Goal: Task Accomplishment & Management: Use online tool/utility

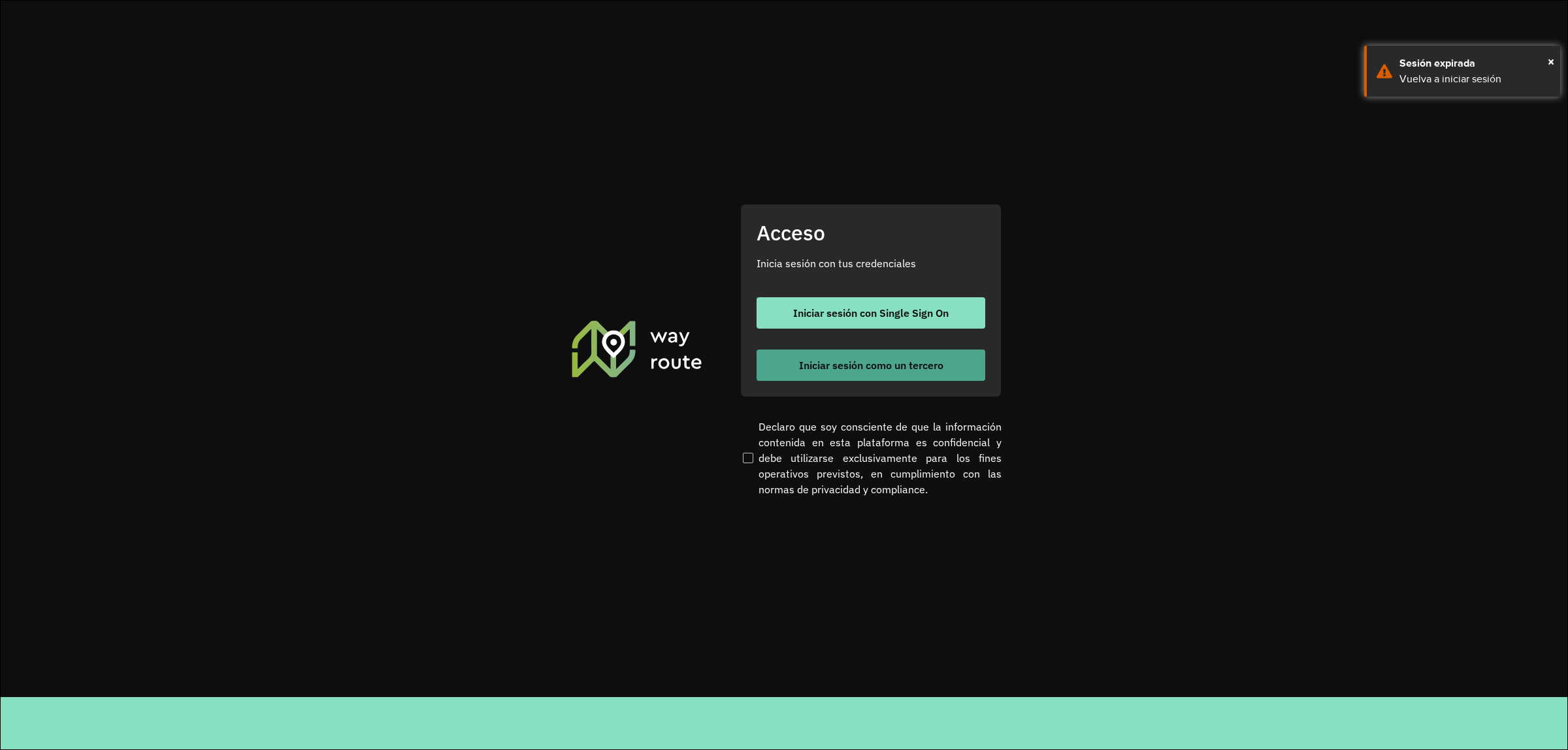
click at [902, 366] on span "Iniciar sesión como un tercero" at bounding box center [871, 365] width 145 height 11
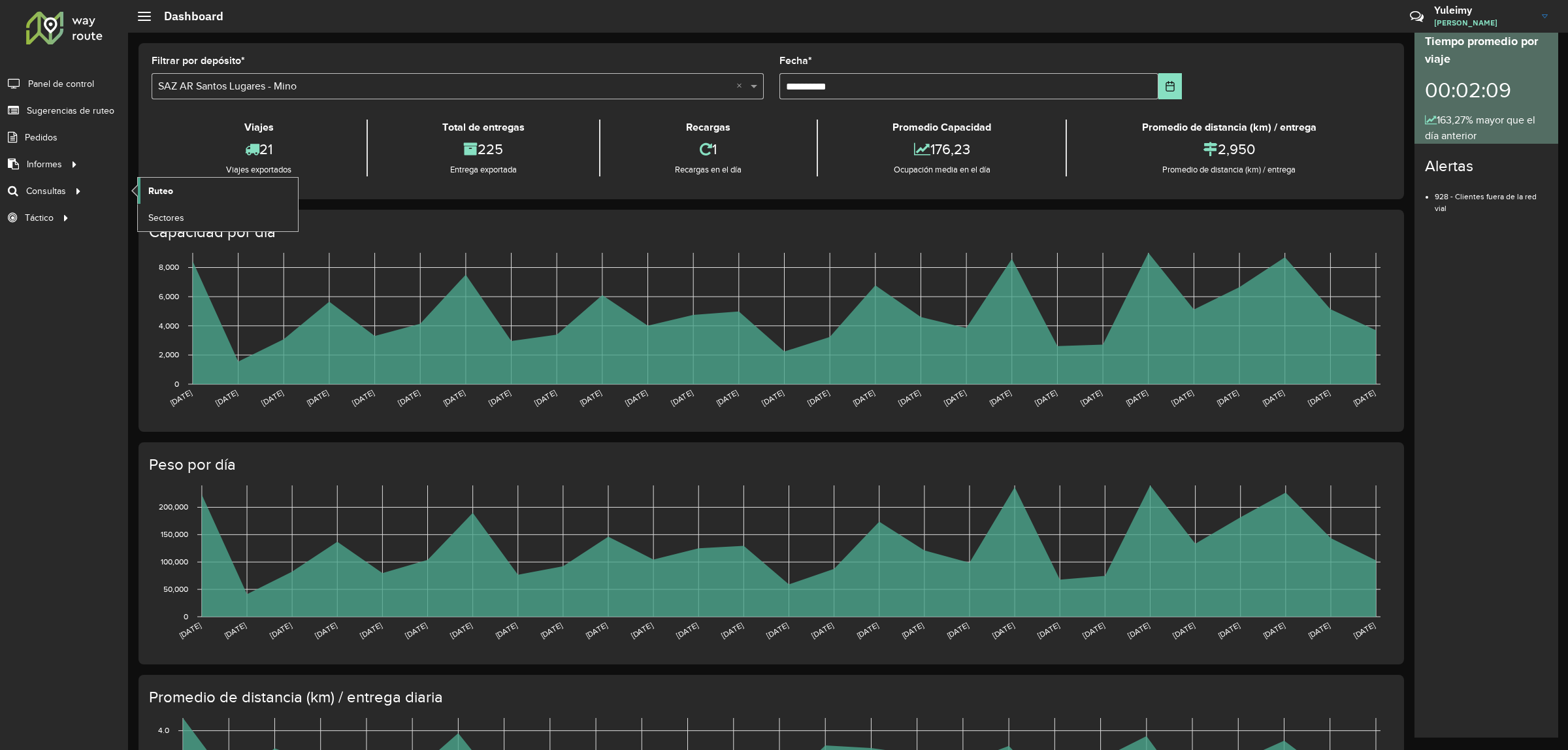
click at [163, 186] on span "Ruteo" at bounding box center [161, 191] width 25 height 13
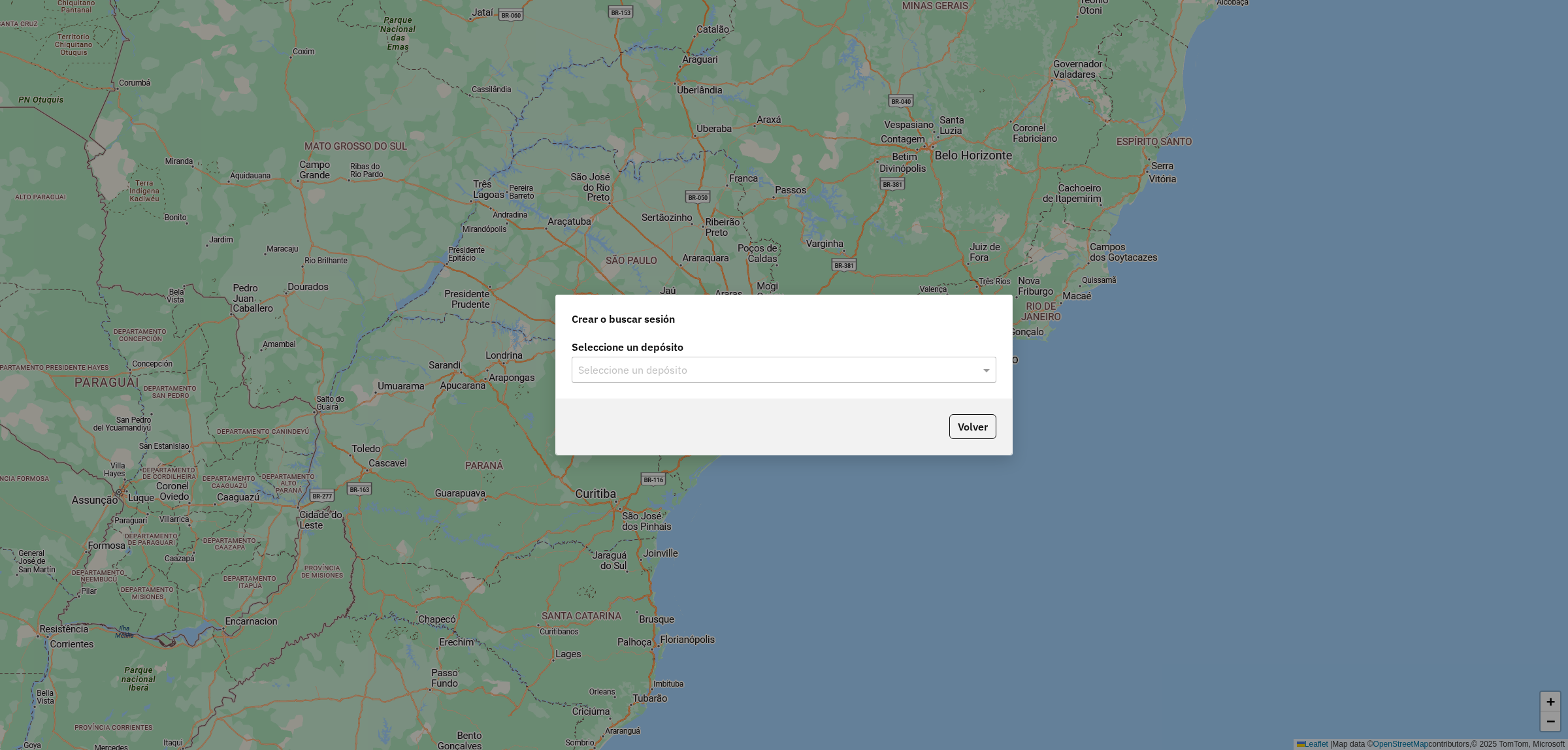
click at [678, 370] on input "text" at bounding box center [771, 370] width 385 height 16
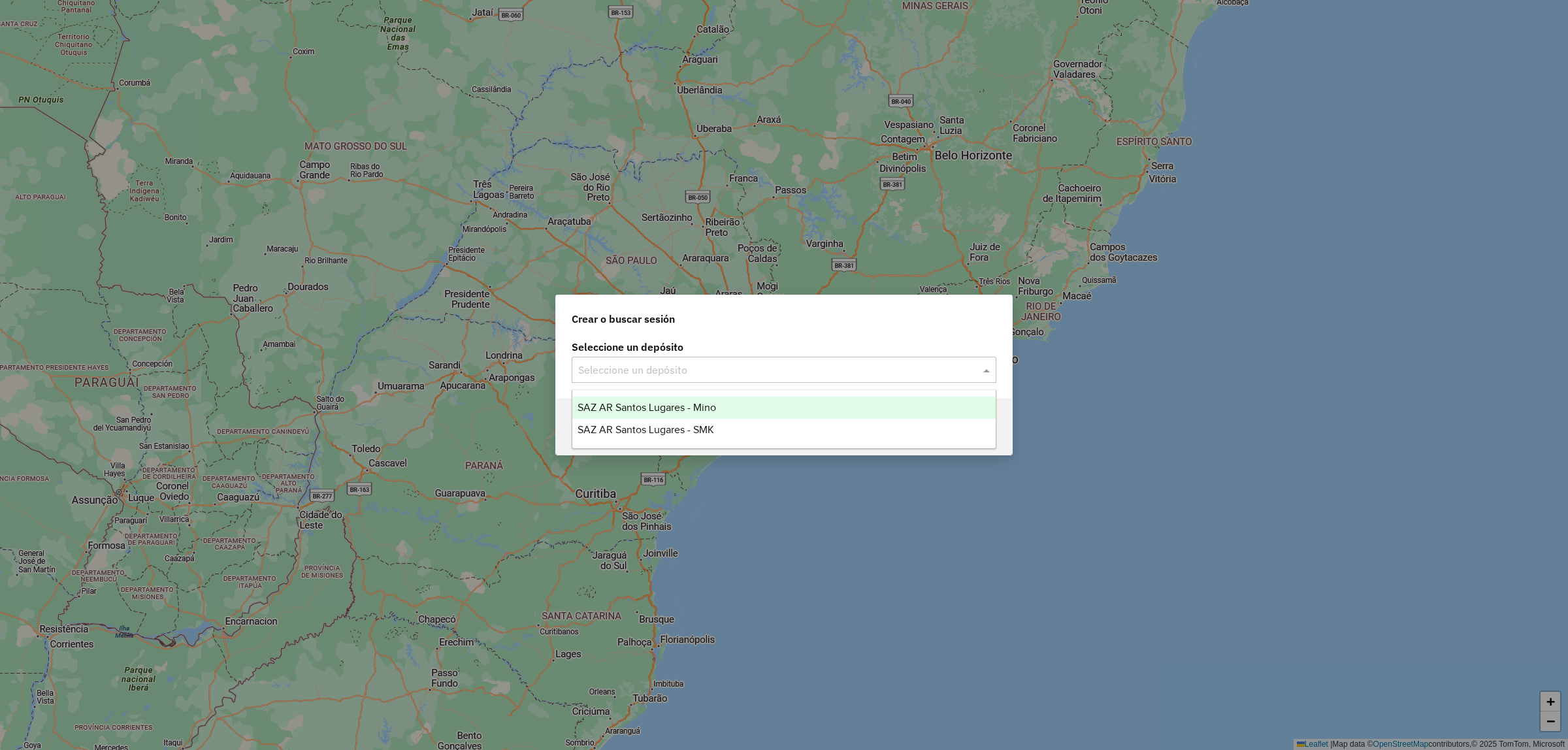
click at [682, 410] on span "SAZ AR Santos Lugares - Mino" at bounding box center [647, 407] width 138 height 11
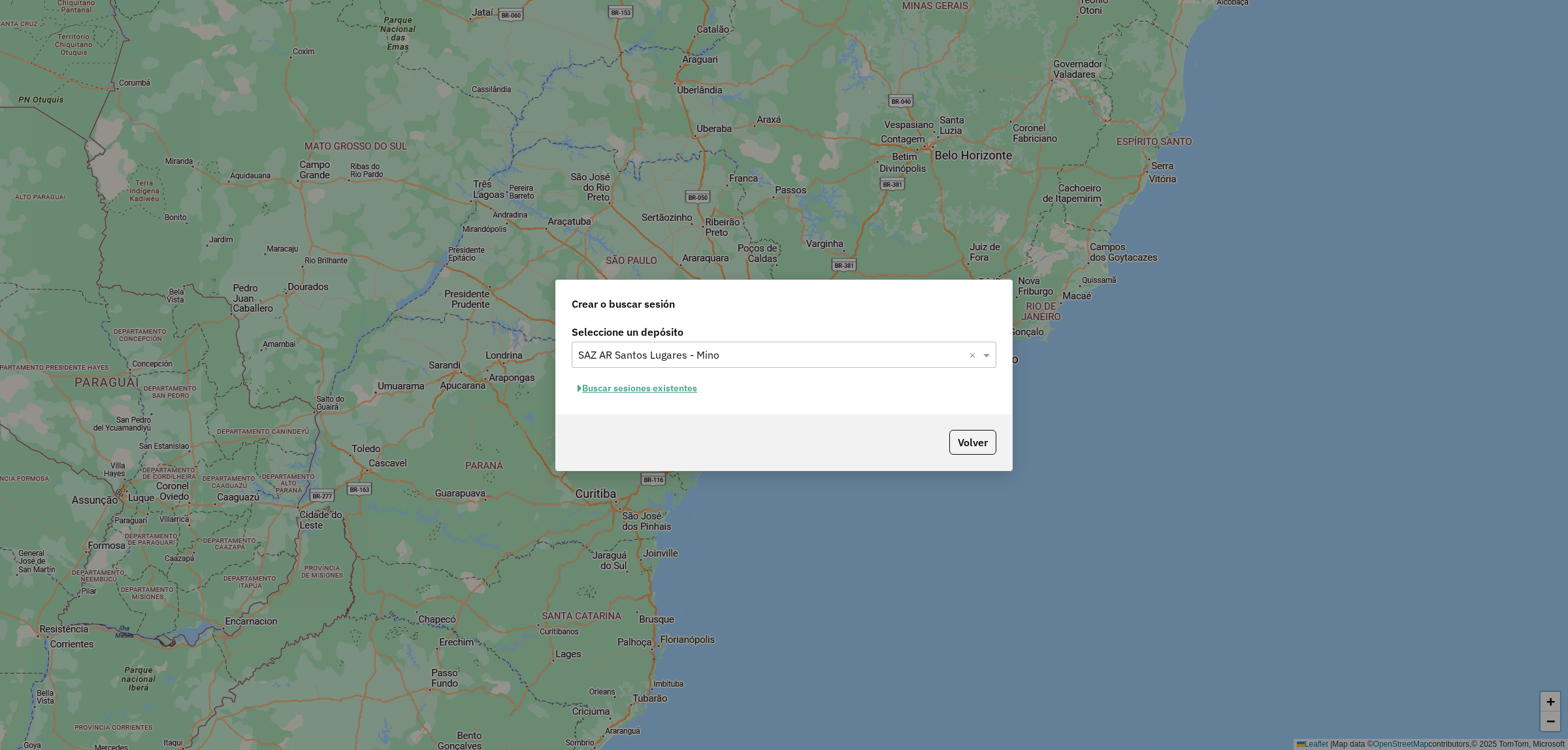
click at [662, 394] on button "Buscar sesiones existentes" at bounding box center [638, 389] width 131 height 20
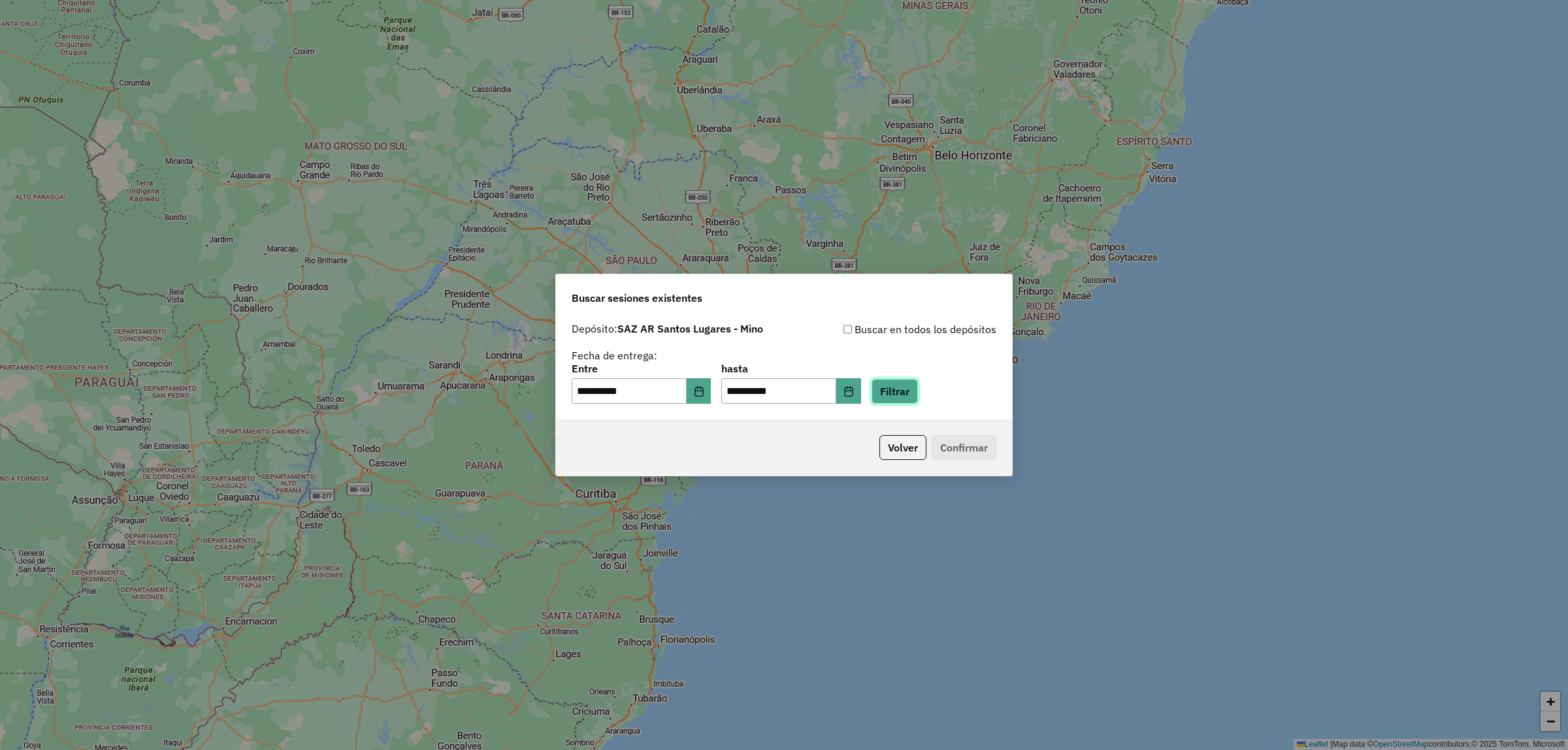
click at [918, 391] on button "Filtrar" at bounding box center [895, 391] width 47 height 25
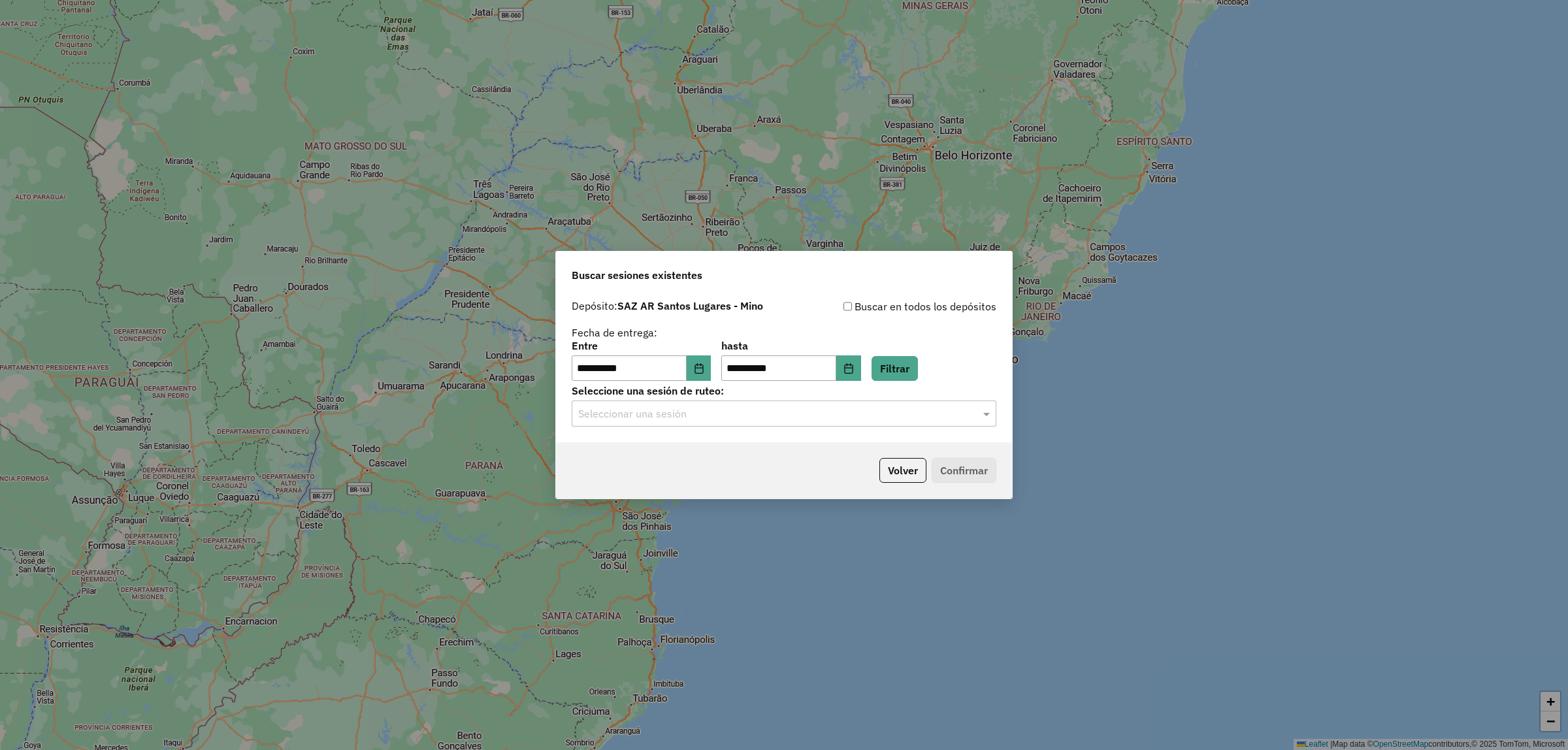
click at [782, 412] on input "text" at bounding box center [771, 414] width 385 height 16
click at [752, 439] on ng-dropdown-panel "1256493 - 01/09/2025 13:44" at bounding box center [784, 452] width 424 height 37
click at [756, 452] on div "1256493 - 01/09/2025 13:44" at bounding box center [784, 452] width 424 height 22
click at [971, 470] on button "Confirmar" at bounding box center [965, 470] width 65 height 25
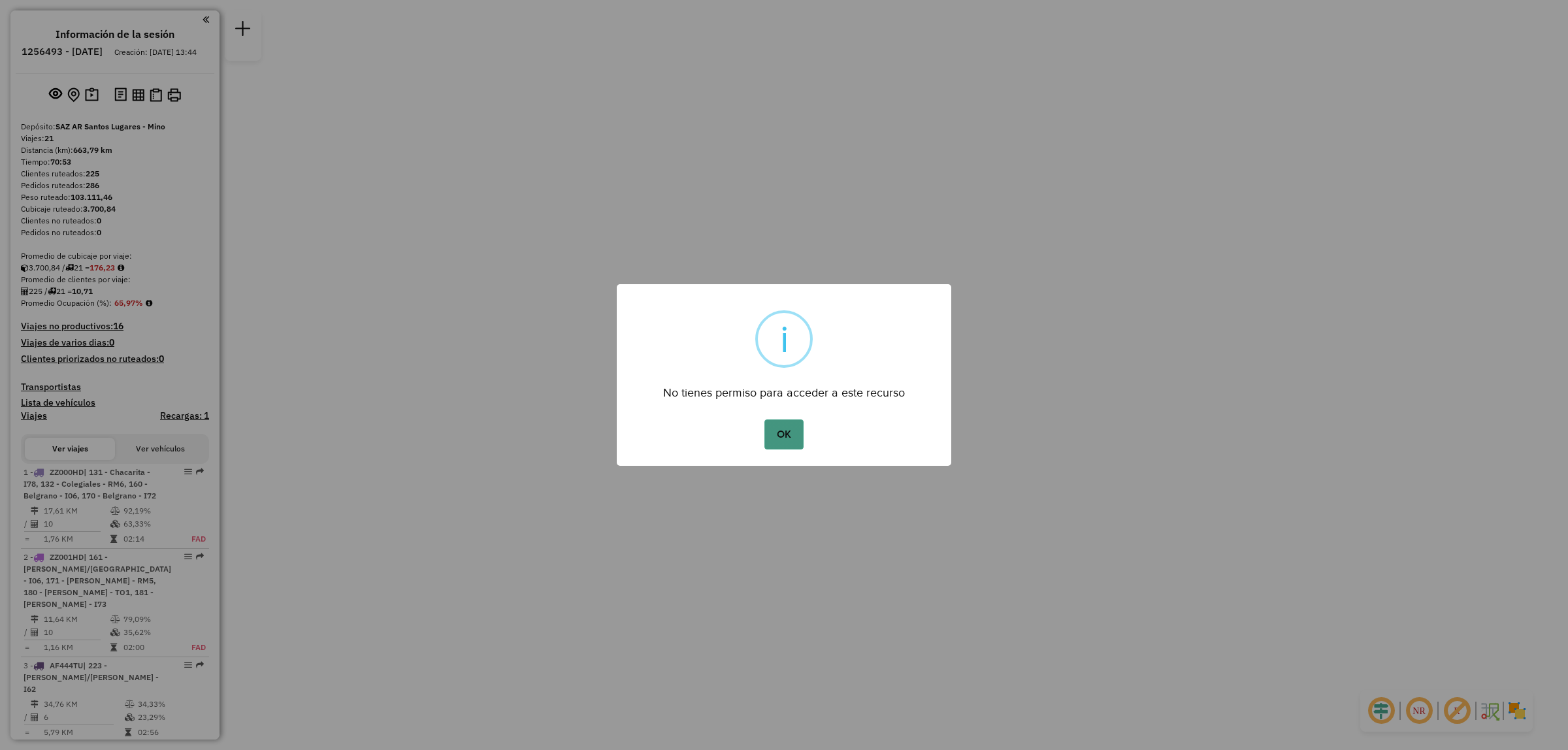
click at [798, 434] on button "OK" at bounding box center [784, 435] width 38 height 30
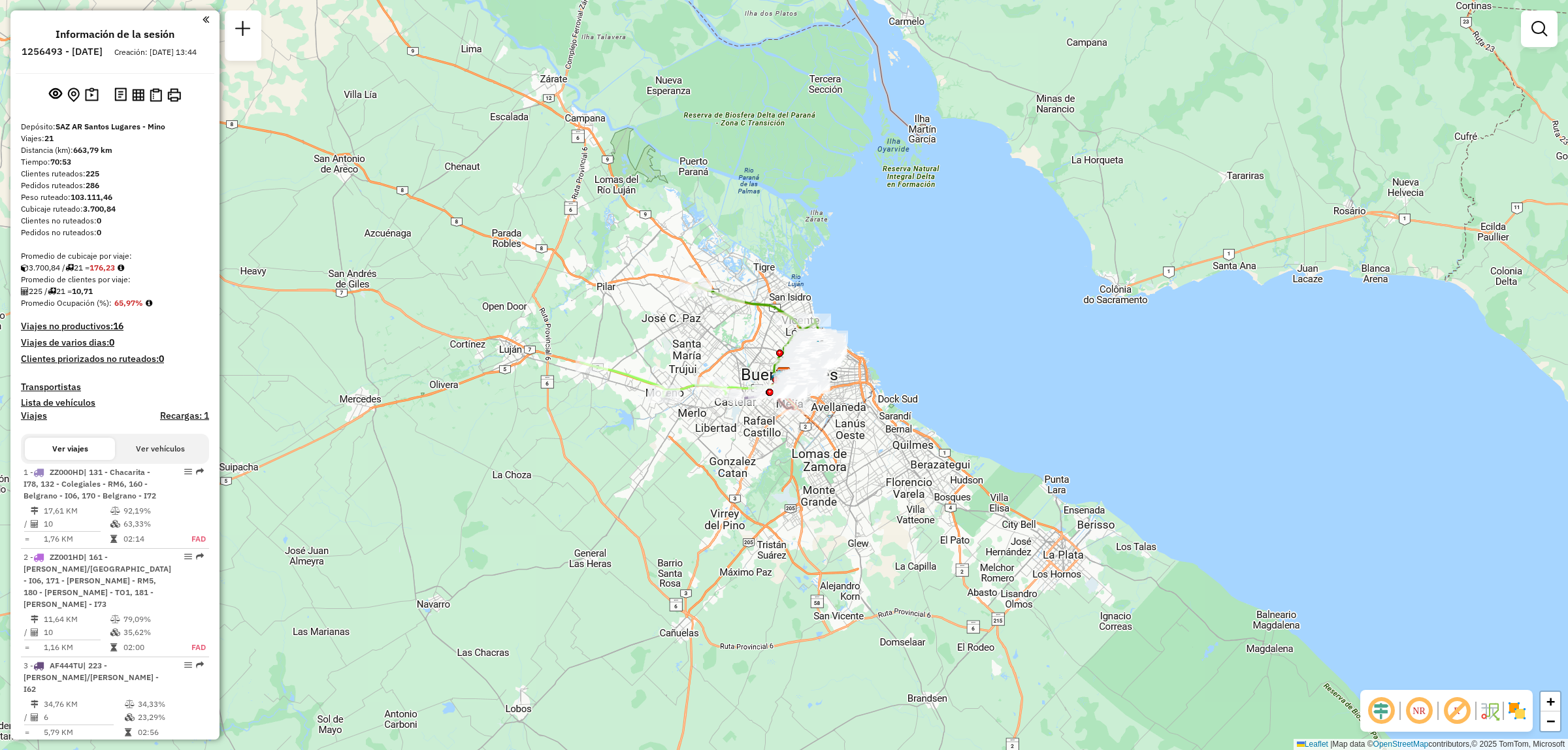
click at [1561, 39] on div "Ventana de servicio Día de servicio Capacidad Transportistas Vehículos Cliente …" at bounding box center [784, 375] width 1568 height 750
click at [1541, 33] on em at bounding box center [1539, 28] width 16 height 16
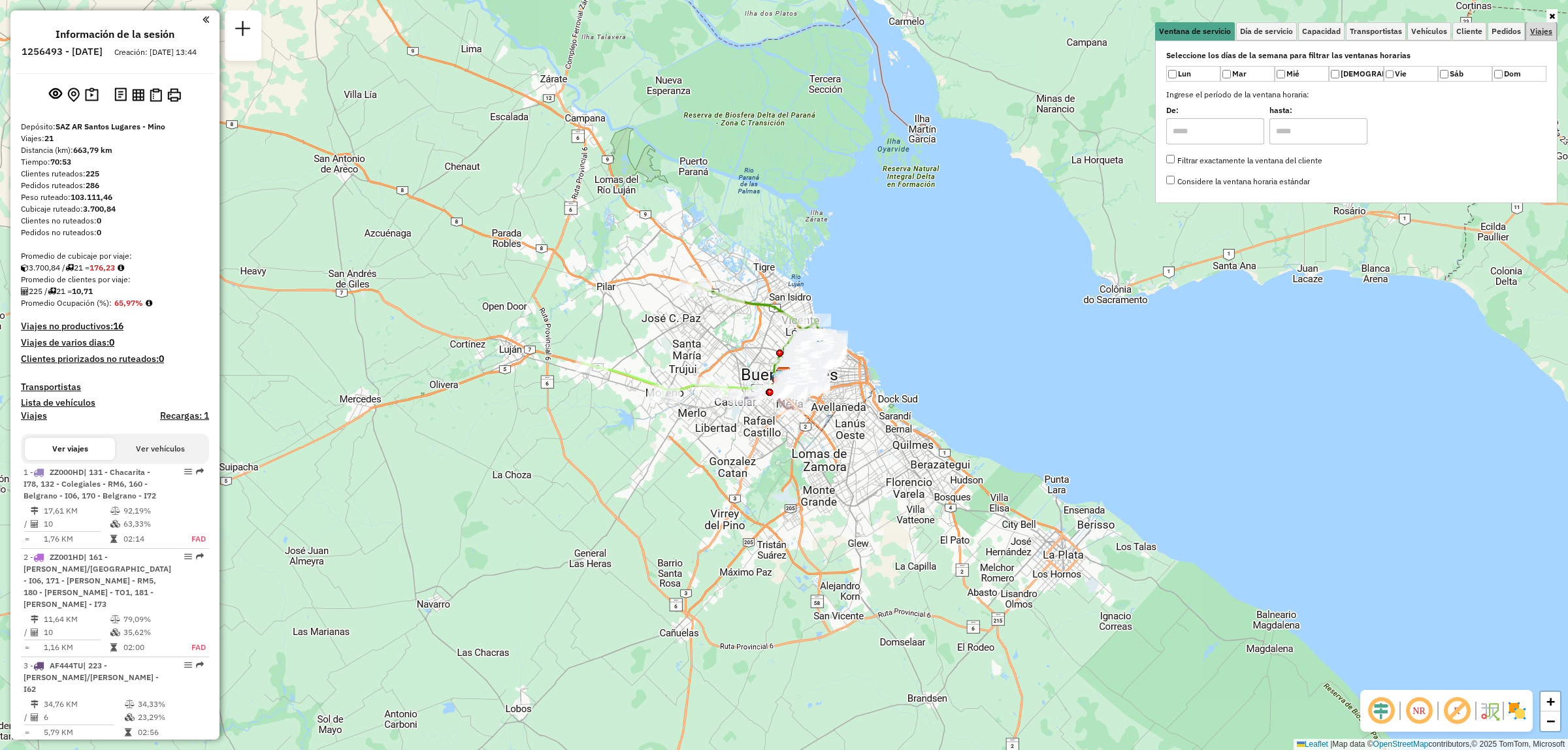
click at [1541, 32] on span "Viajes" at bounding box center [1541, 31] width 22 height 7
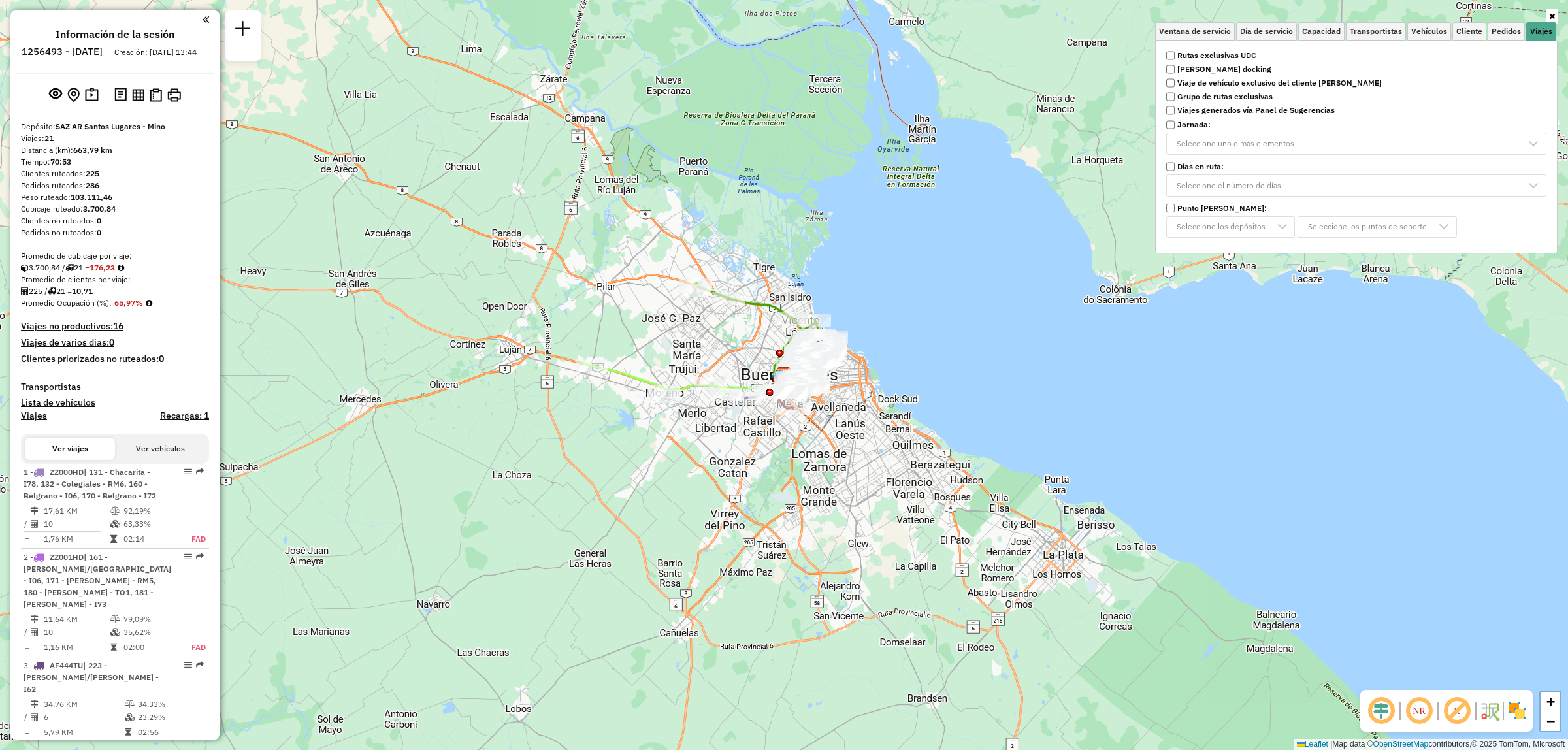
click at [1219, 47] on div "Rutas exclusivas UDC [PERSON_NAME] docking Viaje de vehículo exclusivo del clie…" at bounding box center [1357, 80] width 396 height 66
click at [1219, 57] on strong "Rutas exclusivas UDC" at bounding box center [1217, 56] width 79 height 12
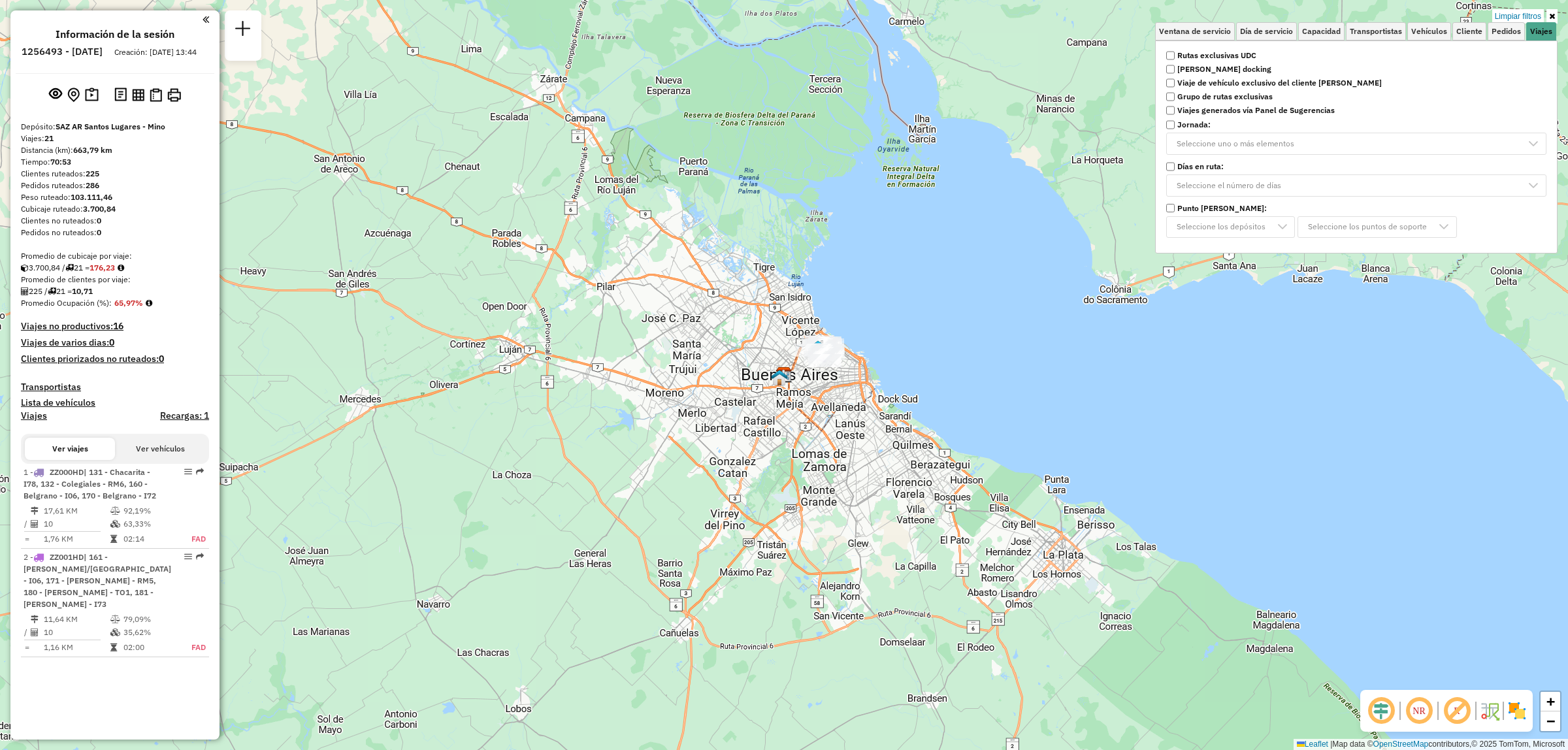
click at [901, 335] on div "Limpiar filtros Ventana de servicio Día de servicio Capacidad Transportistas Ve…" at bounding box center [784, 375] width 1568 height 750
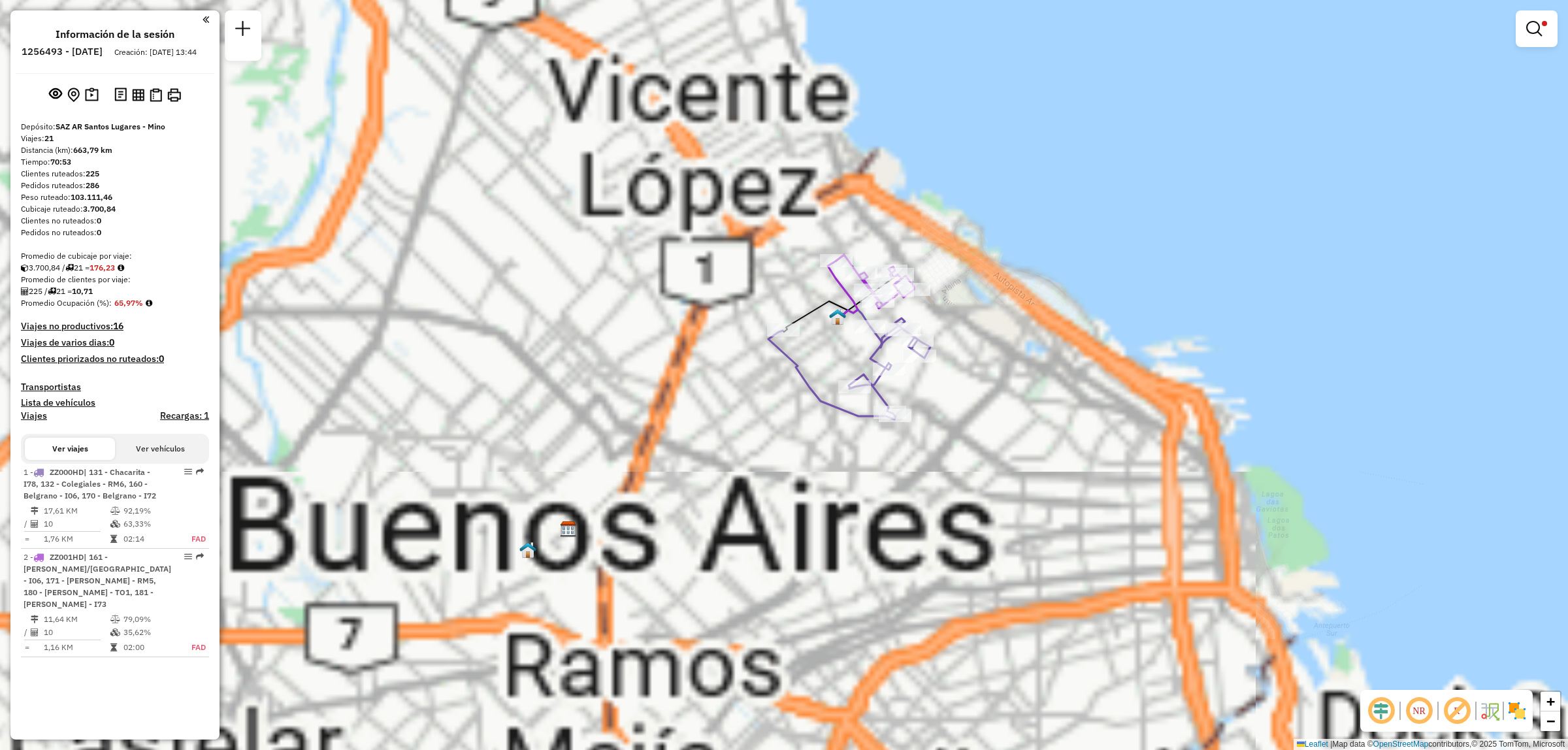
drag, startPoint x: 845, startPoint y: 364, endPoint x: 791, endPoint y: 467, distance: 116.3
click at [791, 467] on div "Limpiar filtros Ventana de servicio Día de servicio Capacidad Transportistas Ve…" at bounding box center [784, 375] width 1568 height 750
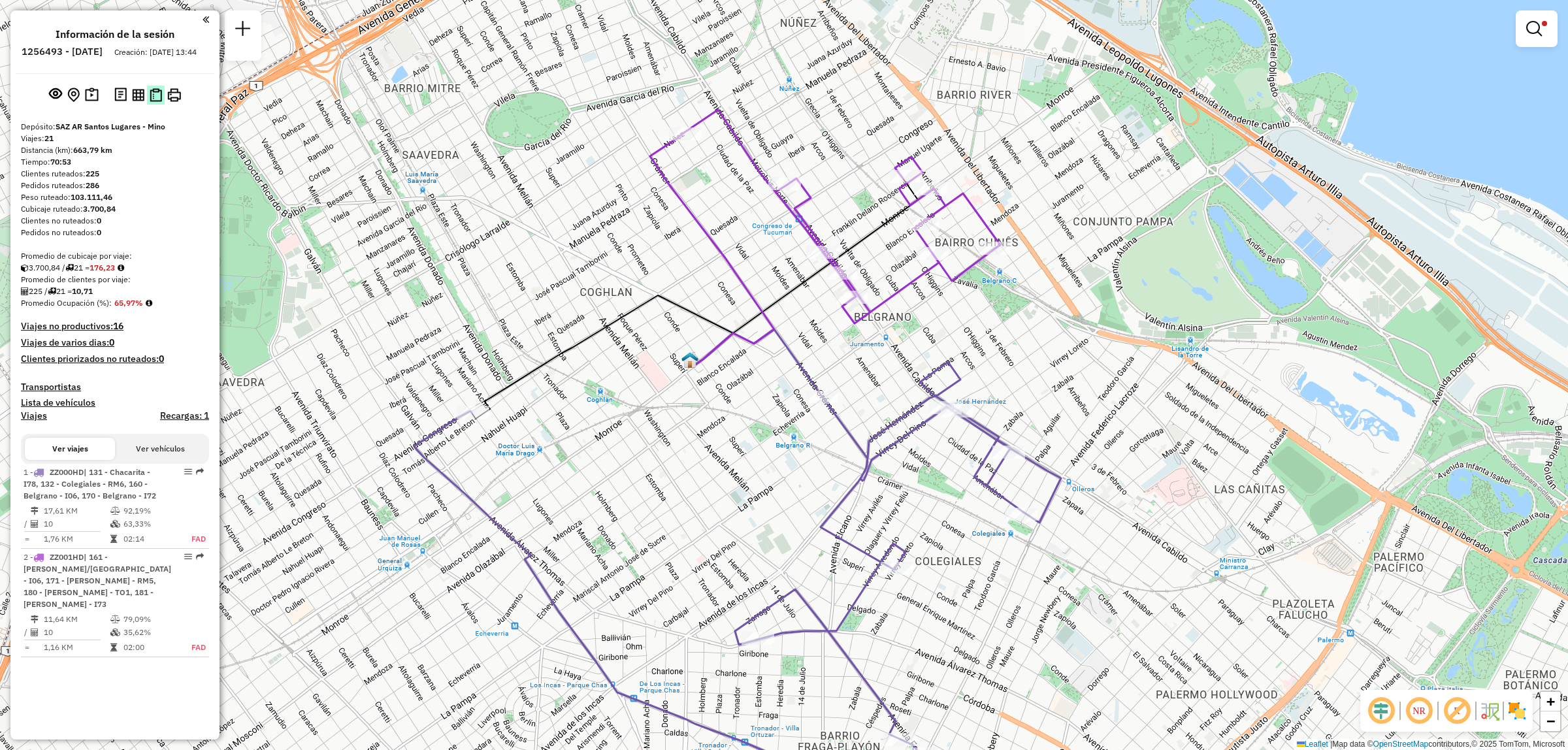
click at [156, 102] on img at bounding box center [156, 95] width 12 height 13
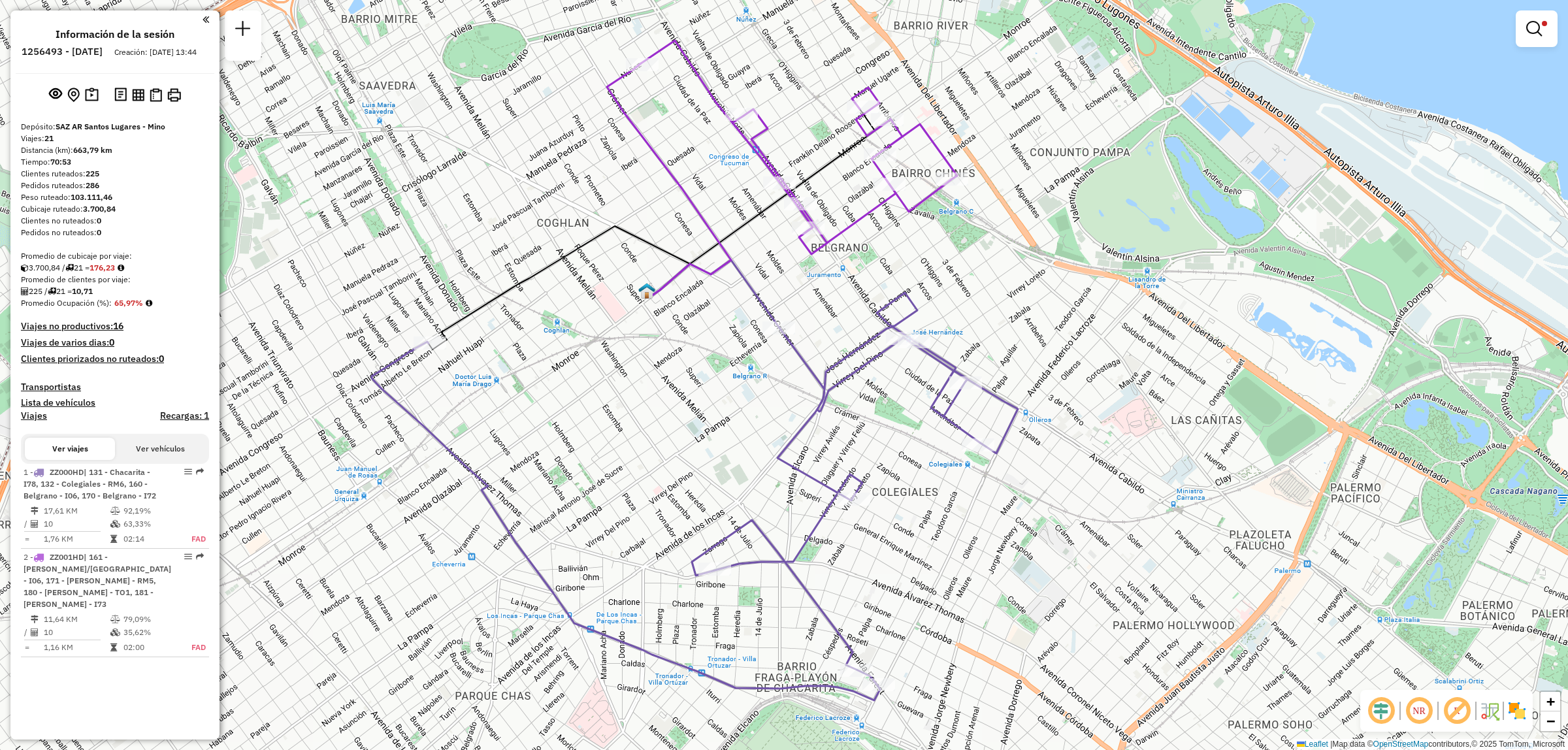
drag, startPoint x: 943, startPoint y: 420, endPoint x: 945, endPoint y: 443, distance: 23.1
click at [945, 443] on div "Limpiar filtros Ventana de servicio Día de servicio Capacidad Transportistas Ve…" at bounding box center [784, 375] width 1568 height 750
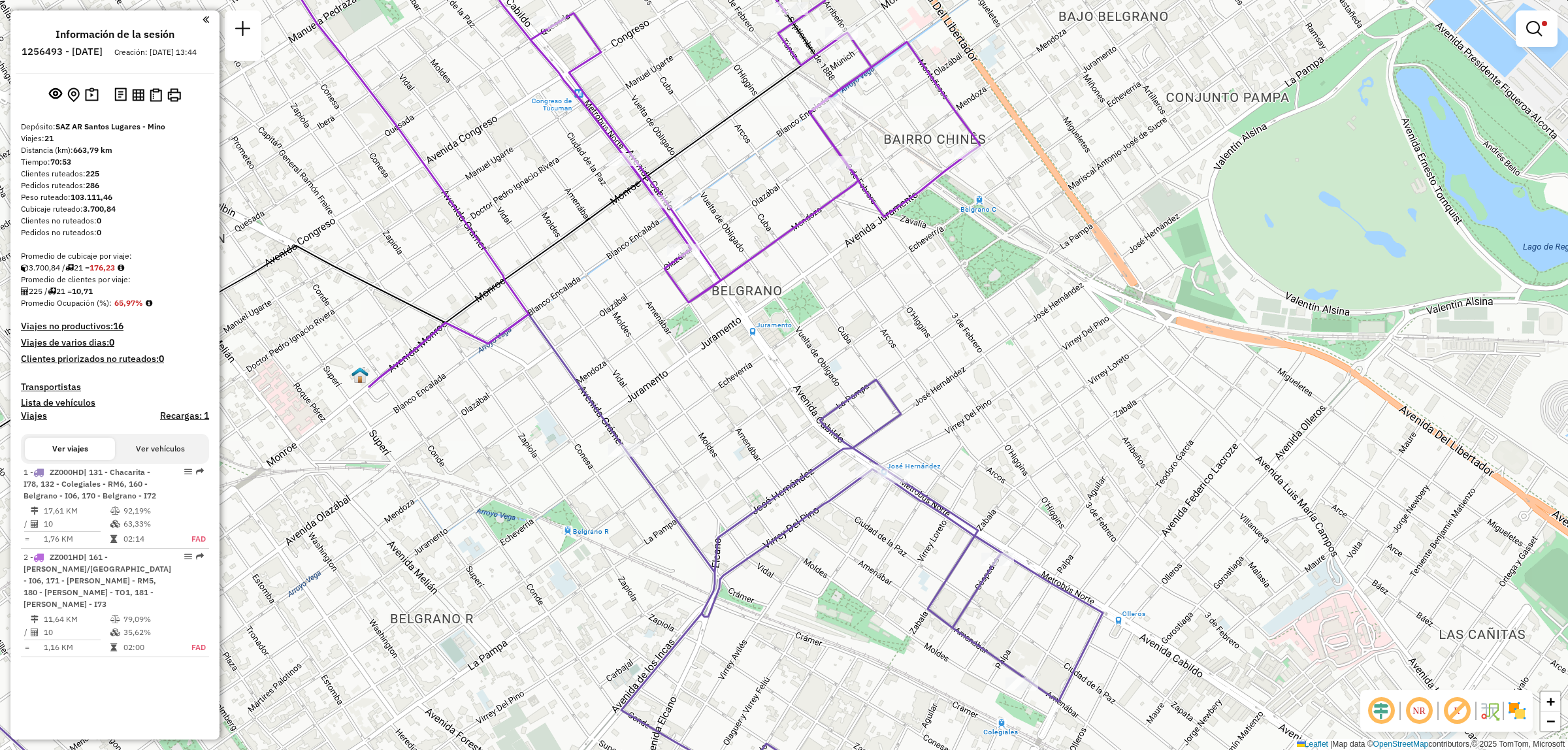
drag, startPoint x: 1017, startPoint y: 664, endPoint x: 930, endPoint y: 508, distance: 178.6
click at [930, 508] on div "Limpiar filtros Ventana de servicio Día de servicio Capacidad Transportistas Ve…" at bounding box center [784, 375] width 1568 height 750
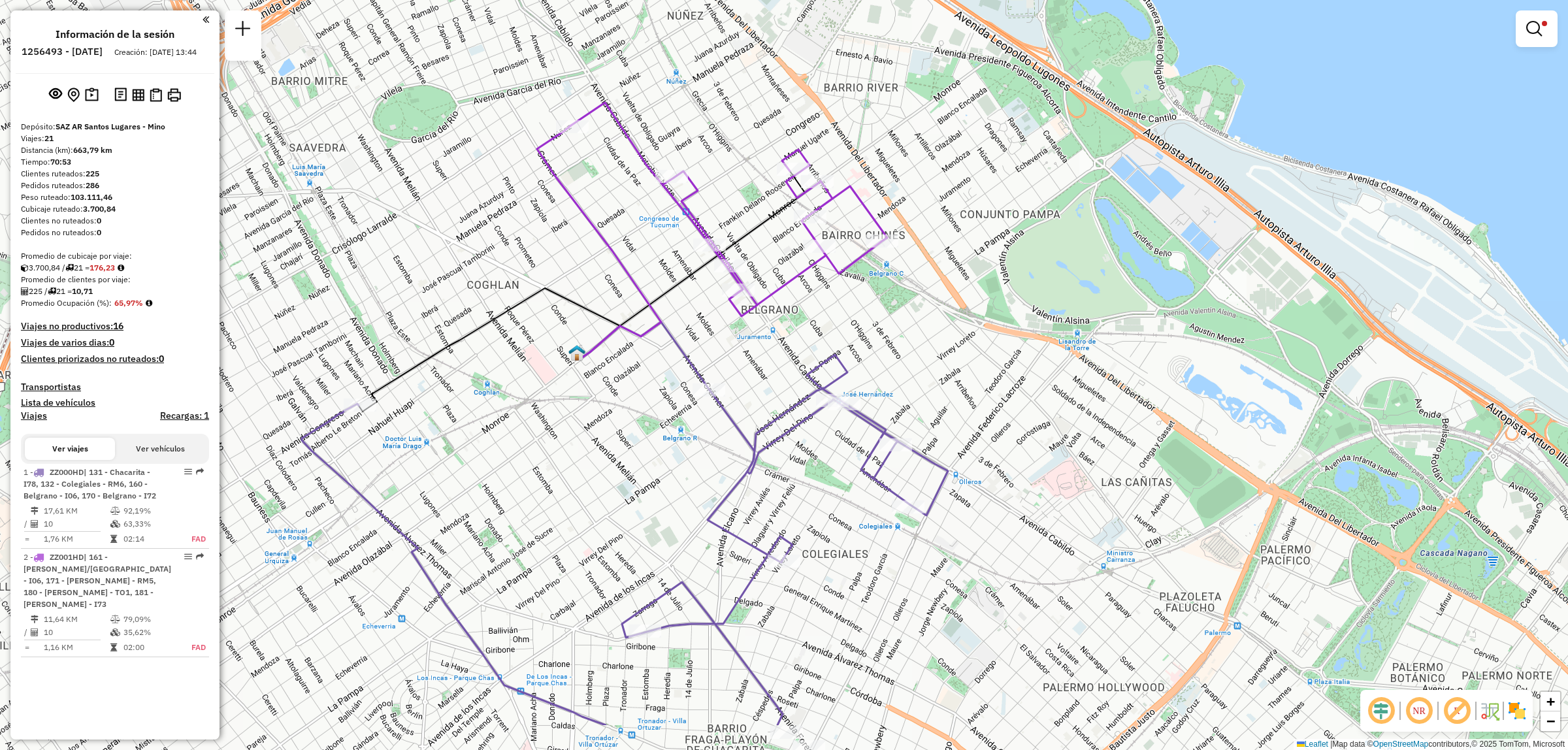
drag, startPoint x: 814, startPoint y: 655, endPoint x: 814, endPoint y: 537, distance: 118.0
click at [818, 540] on div "Limpiar filtros Ventana de servicio Día de servicio Capacidad Transportistas Ve…" at bounding box center [784, 375] width 1568 height 750
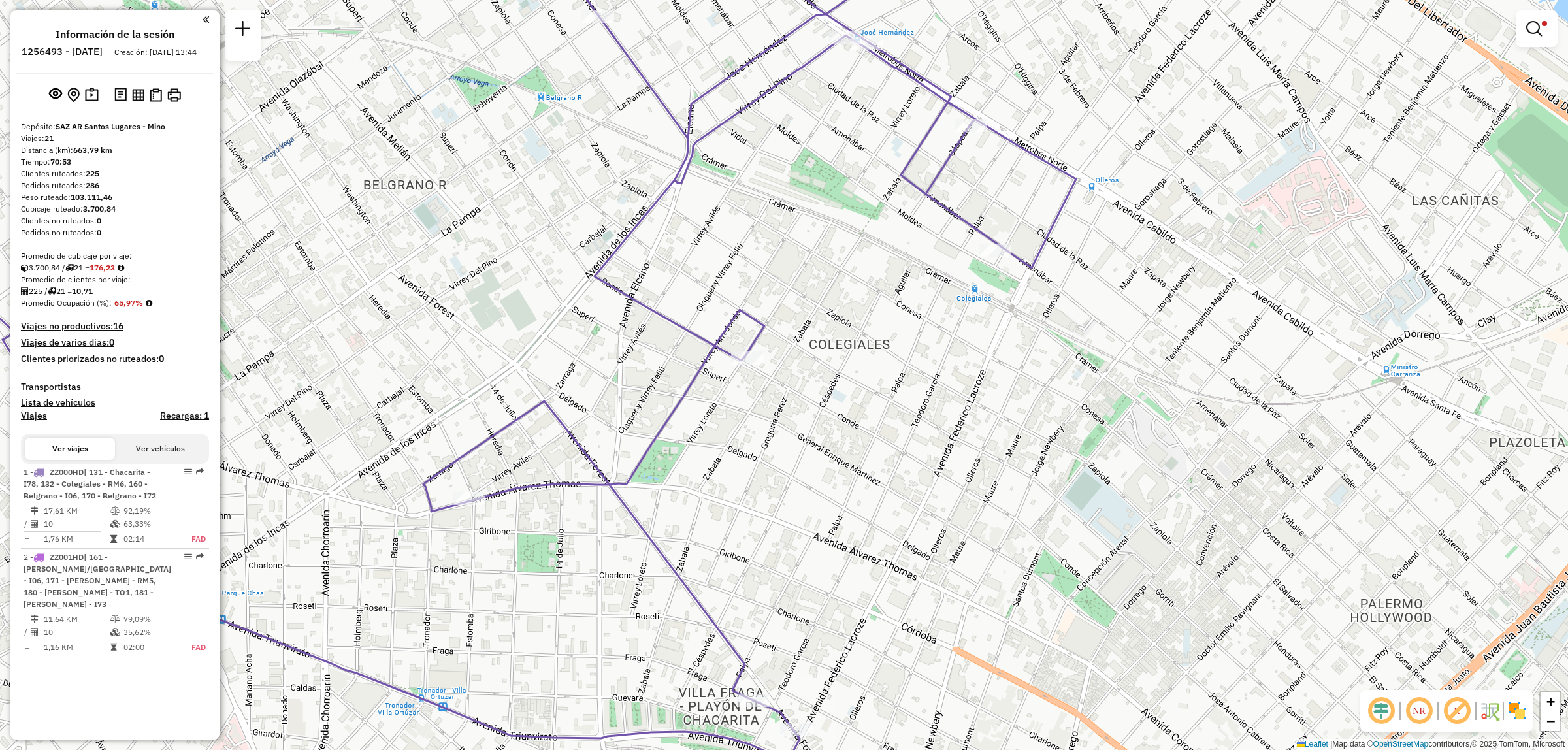
drag, startPoint x: 826, startPoint y: 677, endPoint x: 820, endPoint y: 491, distance: 186.1
click at [826, 514] on div "Limpiar filtros Ventana de servicio Día de servicio Capacidad Transportistas Ve…" at bounding box center [784, 375] width 1568 height 750
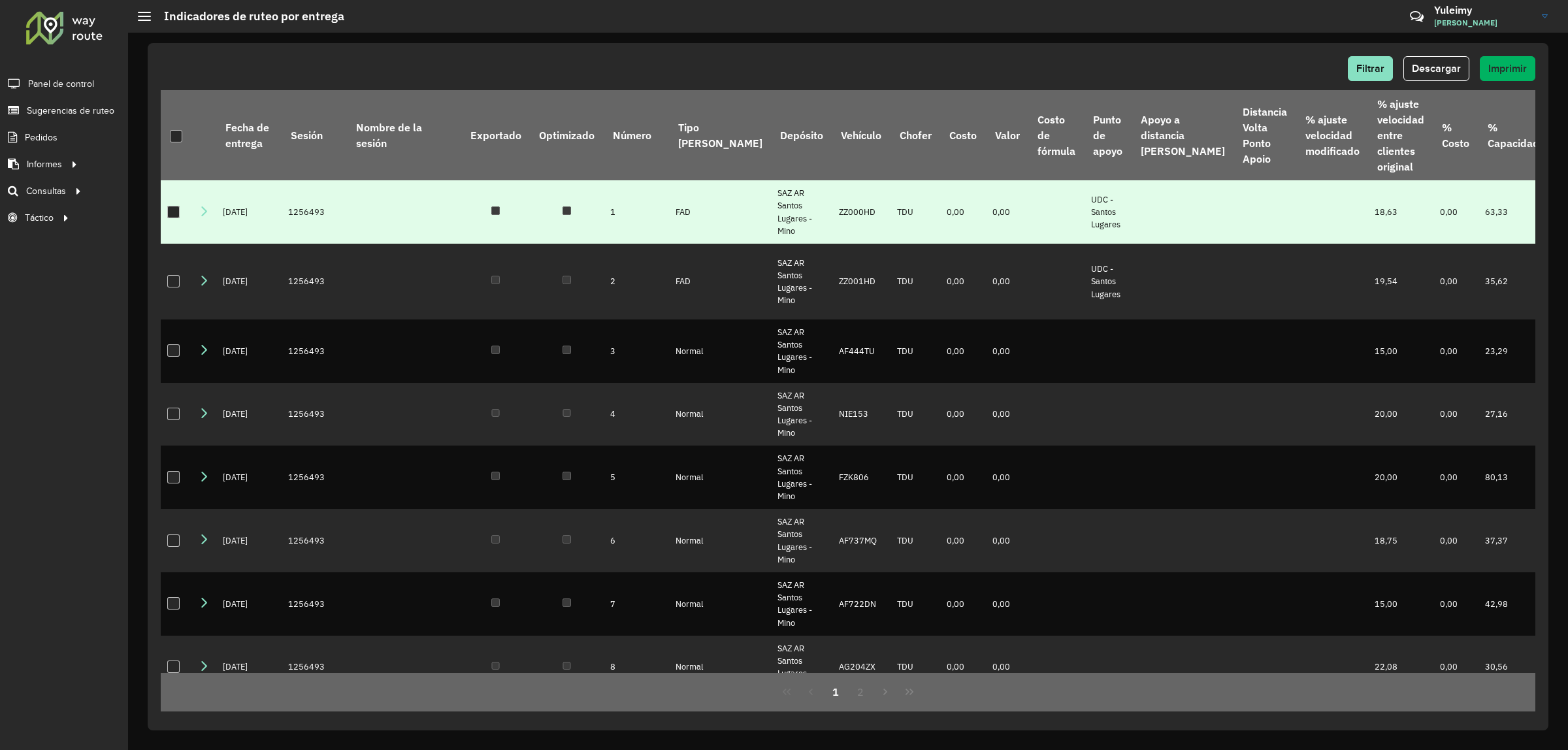
click at [170, 218] on div at bounding box center [173, 211] width 12 height 12
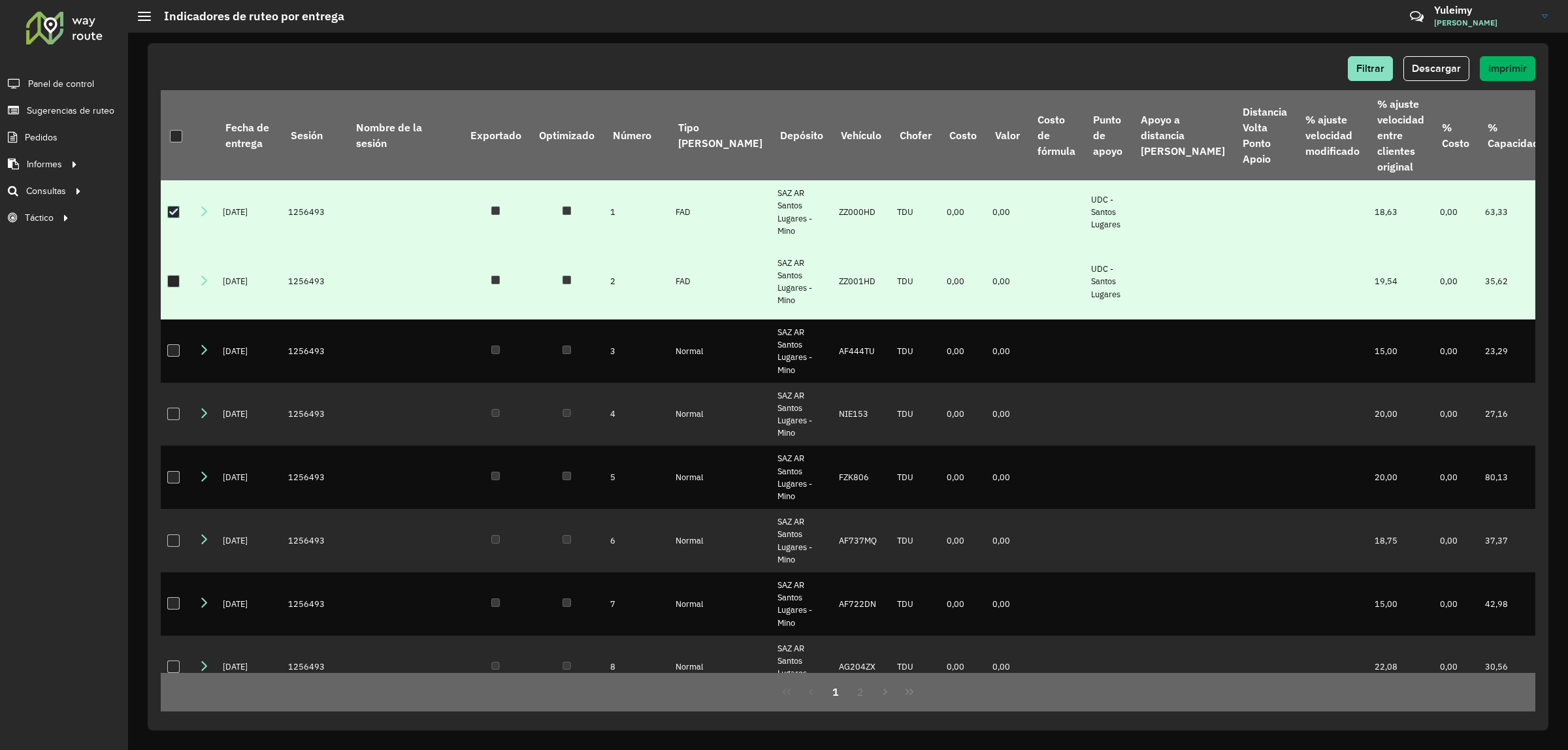
click at [176, 287] on td at bounding box center [176, 281] width 32 height 76
click at [175, 287] on div at bounding box center [173, 281] width 12 height 12
click at [1447, 68] on span "Descargar" at bounding box center [1437, 67] width 49 height 11
